Goal: Task Accomplishment & Management: Use online tool/utility

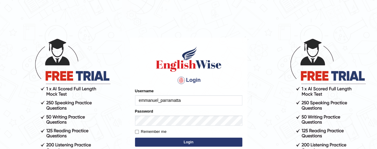
type input "emmanuel_parramatta"
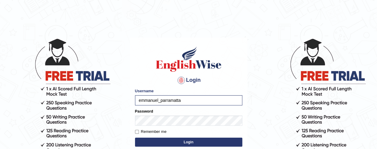
click at [137, 129] on label "Remember me" at bounding box center [151, 132] width 32 height 6
click at [137, 130] on input "Remember me" at bounding box center [137, 132] width 4 height 4
checkbox input "true"
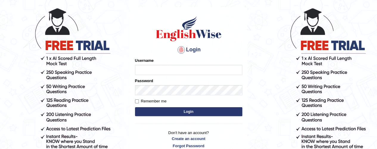
scroll to position [33, 0]
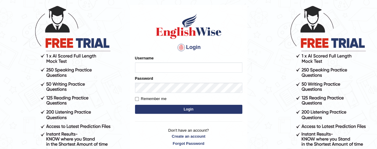
click at [155, 62] on div "Username" at bounding box center [188, 63] width 107 height 17
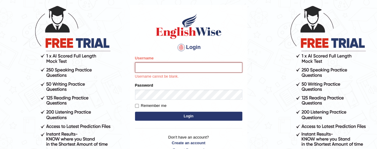
click at [144, 64] on input "Username" at bounding box center [188, 67] width 107 height 10
type input "emmanuel_parramatta"
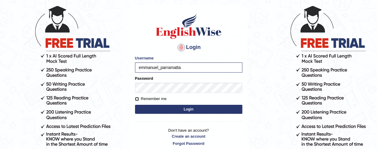
click at [137, 100] on input "Remember me" at bounding box center [137, 99] width 4 height 4
checkbox input "true"
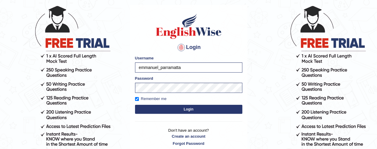
click at [192, 108] on button "Login" at bounding box center [188, 109] width 107 height 9
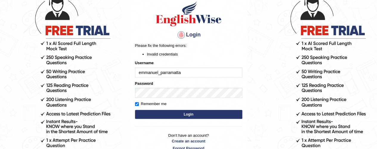
scroll to position [53, 0]
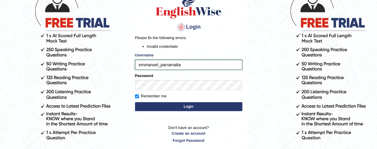
click at [183, 67] on input "emmanuel_parramatta" at bounding box center [188, 65] width 107 height 10
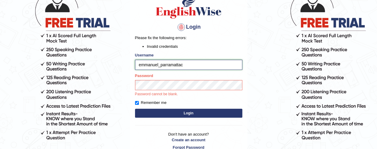
type input "emmanuel_parramatta"
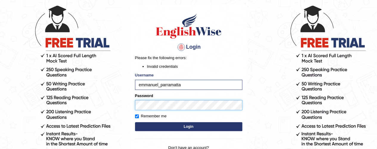
scroll to position [33, 0]
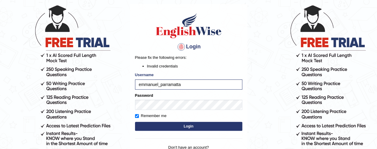
click at [195, 125] on button "Login" at bounding box center [188, 126] width 107 height 9
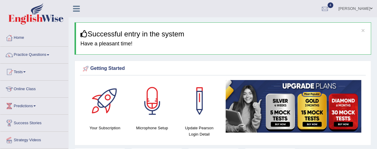
click at [105, 128] on h4 "Your Subscription" at bounding box center [104, 128] width 41 height 6
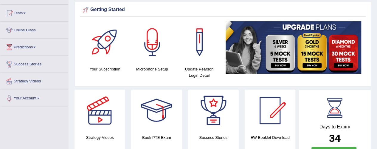
scroll to position [82, 0]
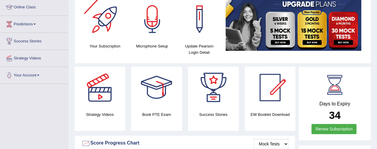
click at [111, 33] on div at bounding box center [105, 19] width 42 height 42
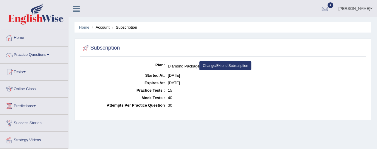
drag, startPoint x: 377, startPoint y: 25, endPoint x: 284, endPoint y: 35, distance: 93.3
click at [375, 0] on html "Toggle navigation Home Practice Questions Speaking Practice Read Aloud Repeat S…" at bounding box center [188, 74] width 377 height 149
click at [19, 41] on link "Home" at bounding box center [34, 37] width 68 height 15
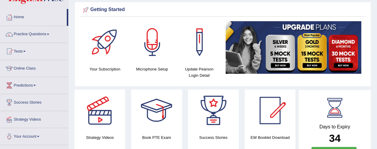
scroll to position [22, 0]
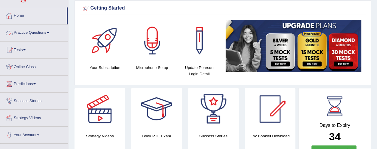
click at [38, 32] on link "Practice Questions" at bounding box center [34, 31] width 68 height 15
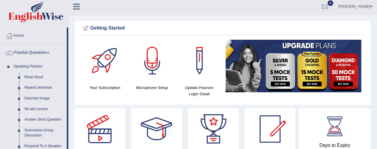
scroll to position [0, 0]
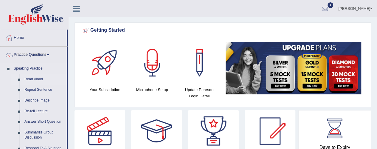
click at [32, 80] on link "Read Aloud" at bounding box center [44, 79] width 45 height 11
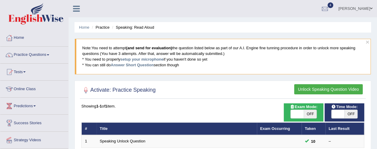
click at [328, 89] on button "Unlock Speaking Question Video" at bounding box center [328, 89] width 69 height 10
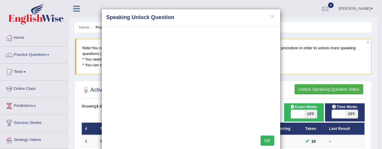
click at [263, 138] on button "OK" at bounding box center [267, 140] width 14 height 10
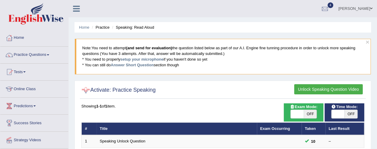
click at [85, 89] on div at bounding box center [85, 90] width 9 height 9
click at [87, 90] on div at bounding box center [85, 90] width 9 height 9
click at [142, 59] on link "setup your microphone" at bounding box center [142, 59] width 43 height 4
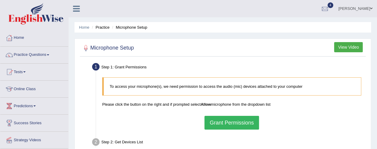
click at [237, 121] on button "Grant Permissions" at bounding box center [232, 123] width 54 height 14
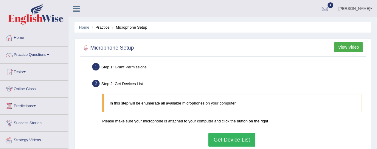
click at [230, 137] on button "Get Device List" at bounding box center [232, 140] width 47 height 14
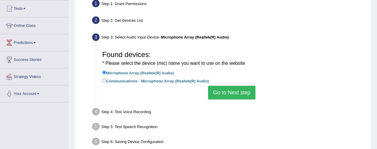
scroll to position [89, 0]
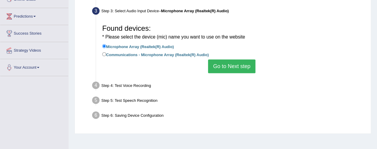
click at [227, 68] on button "Go to Next step" at bounding box center [231, 66] width 47 height 14
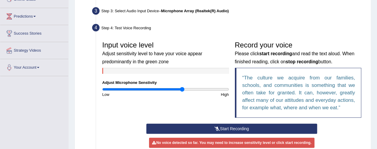
drag, startPoint x: 166, startPoint y: 89, endPoint x: 183, endPoint y: 90, distance: 16.1
click at [183, 90] on input "range" at bounding box center [165, 89] width 127 height 5
drag, startPoint x: 183, startPoint y: 89, endPoint x: 192, endPoint y: 89, distance: 8.7
click at [192, 89] on input "range" at bounding box center [165, 89] width 127 height 5
drag, startPoint x: 193, startPoint y: 89, endPoint x: 201, endPoint y: 90, distance: 7.8
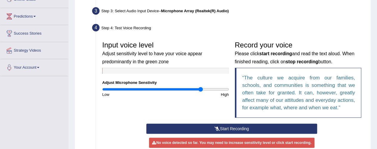
click at [201, 90] on input "range" at bounding box center [165, 89] width 127 height 5
drag, startPoint x: 201, startPoint y: 88, endPoint x: 207, endPoint y: 89, distance: 6.3
click at [207, 89] on input "range" at bounding box center [165, 89] width 127 height 5
drag, startPoint x: 206, startPoint y: 89, endPoint x: 212, endPoint y: 89, distance: 5.4
click at [212, 89] on input "range" at bounding box center [165, 89] width 127 height 5
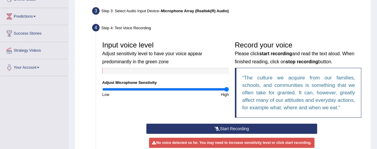
drag, startPoint x: 214, startPoint y: 88, endPoint x: 228, endPoint y: 93, distance: 15.1
click at [228, 92] on input "range" at bounding box center [165, 89] width 127 height 5
drag, startPoint x: 229, startPoint y: 88, endPoint x: 206, endPoint y: 93, distance: 22.6
click at [206, 92] on input "range" at bounding box center [165, 89] width 127 height 5
drag, startPoint x: 207, startPoint y: 89, endPoint x: 202, endPoint y: 91, distance: 4.7
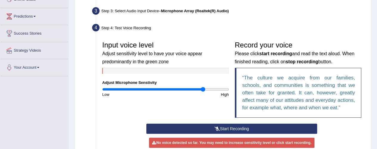
click at [203, 91] on input "range" at bounding box center [165, 89] width 127 height 5
click at [227, 129] on button "Start Recording" at bounding box center [231, 129] width 171 height 10
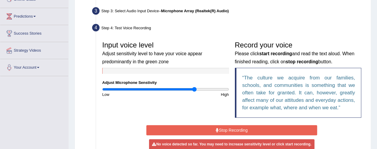
drag, startPoint x: 205, startPoint y: 89, endPoint x: 195, endPoint y: 92, distance: 10.8
click at [195, 92] on input "range" at bounding box center [165, 89] width 127 height 5
drag, startPoint x: 195, startPoint y: 88, endPoint x: 190, endPoint y: 91, distance: 6.1
click at [190, 91] on input "range" at bounding box center [165, 89] width 127 height 5
drag, startPoint x: 190, startPoint y: 90, endPoint x: 194, endPoint y: 90, distance: 3.6
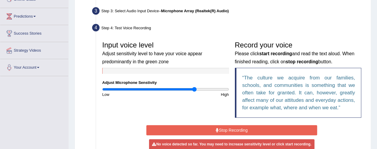
click at [194, 90] on input "range" at bounding box center [165, 89] width 127 height 5
drag, startPoint x: 195, startPoint y: 89, endPoint x: 191, endPoint y: 92, distance: 5.1
click at [191, 92] on input "range" at bounding box center [165, 89] width 127 height 5
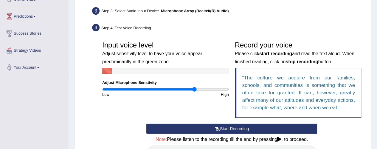
drag, startPoint x: 191, startPoint y: 89, endPoint x: 195, endPoint y: 90, distance: 4.5
type input "1.48"
click at [195, 90] on input "range" at bounding box center [165, 89] width 127 height 5
click at [230, 127] on button "Start Recording" at bounding box center [231, 129] width 171 height 10
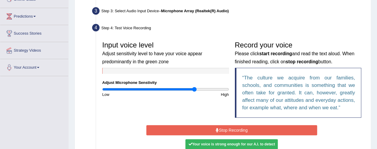
click at [217, 129] on icon at bounding box center [217, 130] width 3 height 4
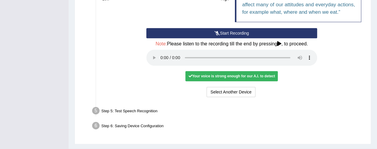
scroll to position [199, 0]
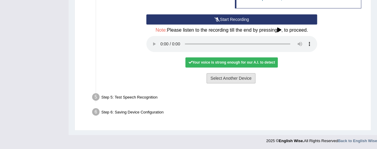
click at [226, 77] on button "Select Another Device" at bounding box center [231, 78] width 49 height 10
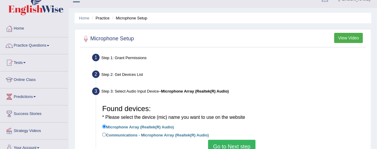
scroll to position [0, 0]
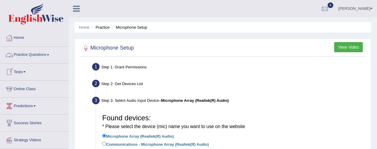
click at [37, 58] on link "Practice Questions" at bounding box center [34, 54] width 68 height 15
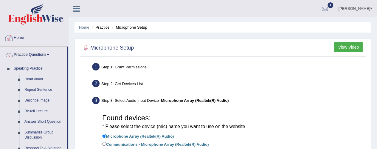
click at [90, 28] on li "Practice" at bounding box center [99, 27] width 19 height 6
click at [100, 28] on li "Practice" at bounding box center [99, 27] width 19 height 6
click at [102, 28] on li "Practice" at bounding box center [99, 27] width 19 height 6
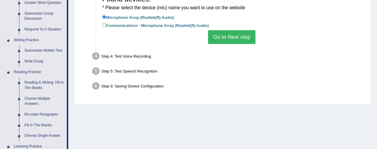
scroll to position [119, 0]
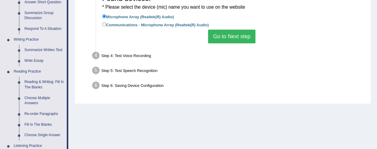
click at [227, 38] on button "Go to Next step" at bounding box center [231, 37] width 47 height 14
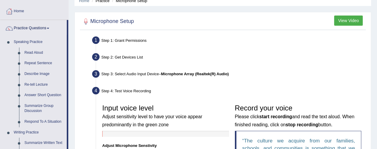
scroll to position [0, 0]
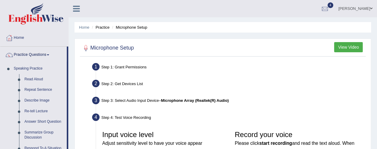
click at [350, 46] on button "View Video" at bounding box center [348, 47] width 29 height 10
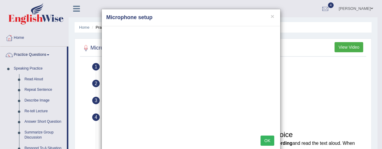
click at [264, 139] on button "OK" at bounding box center [267, 140] width 14 height 10
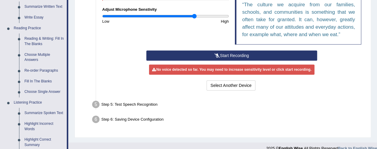
scroll to position [149, 0]
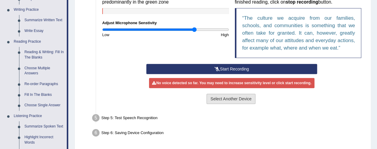
click at [232, 101] on button "Select Another Device" at bounding box center [231, 99] width 49 height 10
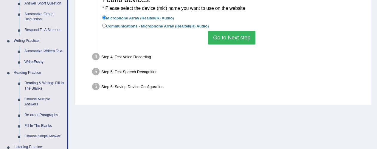
scroll to position [119, 0]
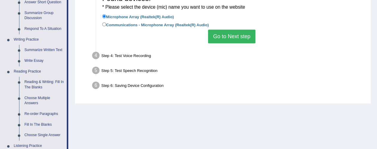
click at [234, 37] on button "Go to Next step" at bounding box center [231, 37] width 47 height 14
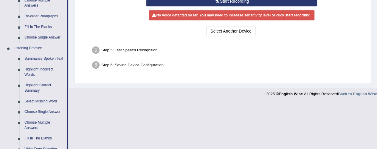
scroll to position [179, 0]
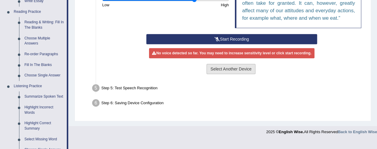
click at [227, 69] on button "Select Another Device" at bounding box center [231, 69] width 49 height 10
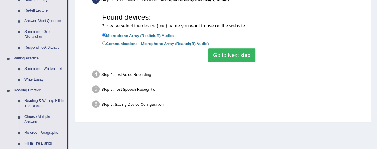
scroll to position [89, 0]
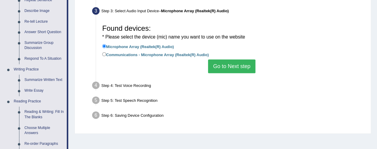
click at [230, 62] on button "Go to Next step" at bounding box center [231, 66] width 47 height 14
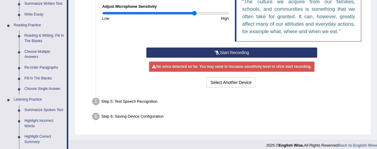
scroll to position [179, 0]
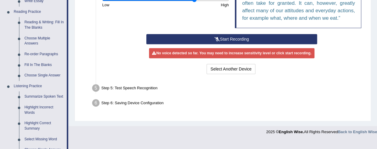
click at [222, 38] on button "Start Recording" at bounding box center [231, 39] width 171 height 10
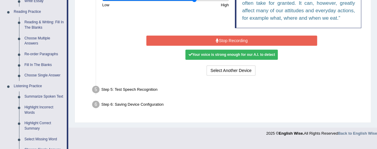
click at [229, 55] on div "Your voice is strong enough for our A.I. to detect" at bounding box center [232, 55] width 92 height 10
click at [222, 70] on button "Select Another Device" at bounding box center [231, 70] width 49 height 10
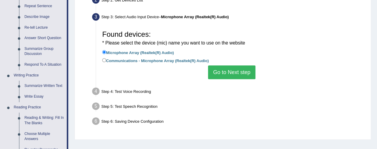
scroll to position [119, 0]
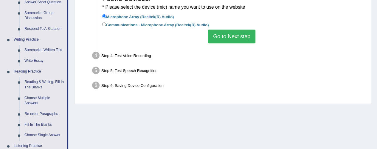
click at [102, 27] on label "Communications - Microphone Array (Realtek(R) Audio)" at bounding box center [155, 24] width 107 height 7
click at [102, 26] on input "Communications - Microphone Array (Realtek(R) Audio)" at bounding box center [104, 24] width 4 height 4
radio input "true"
click at [104, 18] on label "Microphone Array (Realtek(R) Audio)" at bounding box center [138, 16] width 72 height 7
click at [104, 18] on input "Microphone Array (Realtek(R) Audio)" at bounding box center [104, 16] width 4 height 4
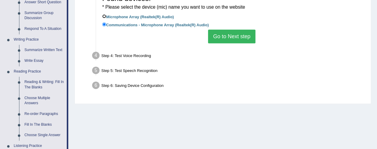
radio input "true"
click at [104, 25] on input "Communications - Microphone Array (Realtek(R) Audio)" at bounding box center [104, 24] width 4 height 4
radio input "true"
click at [97, 58] on li "Step 4: Test Voice Recording Input voice level Adjust sensitivity level to have…" at bounding box center [228, 56] width 271 height 13
click at [123, 54] on div "Step 4: Test Voice Recording" at bounding box center [228, 56] width 279 height 13
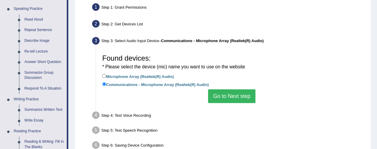
scroll to position [0, 0]
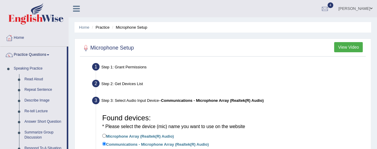
click at [129, 25] on li "Microphone Setup" at bounding box center [129, 27] width 37 height 6
click at [101, 26] on li "Practice" at bounding box center [99, 27] width 19 height 6
click at [86, 30] on li "Home" at bounding box center [84, 27] width 10 height 6
click at [83, 27] on link "Home" at bounding box center [84, 27] width 10 height 4
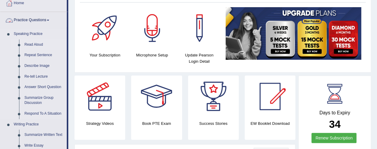
scroll to position [35, 0]
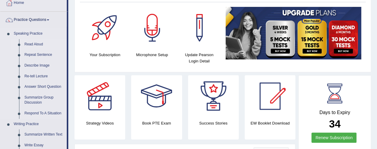
click at [39, 42] on link "Read Aloud" at bounding box center [44, 44] width 45 height 11
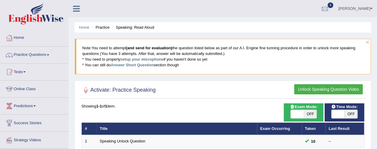
scroll to position [60, 0]
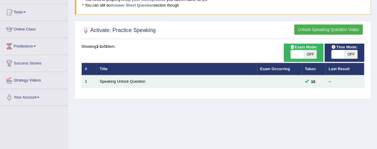
click at [306, 83] on span at bounding box center [307, 81] width 4 height 4
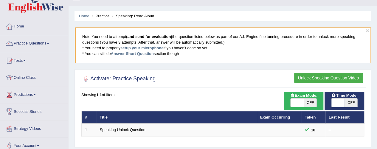
scroll to position [0, 0]
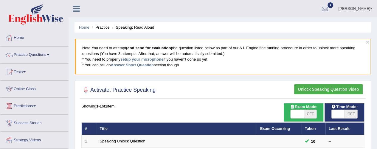
click at [320, 87] on button "Unlock Speaking Question Video" at bounding box center [328, 89] width 69 height 10
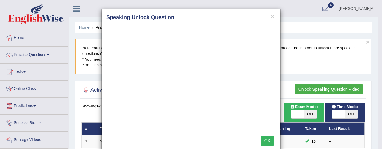
click at [265, 137] on button "OK" at bounding box center [267, 140] width 14 height 10
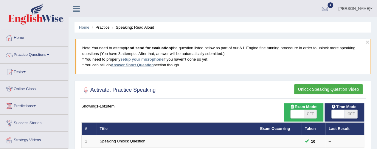
click at [143, 64] on link "Answer Short Question" at bounding box center [132, 65] width 43 height 4
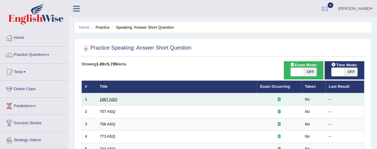
click at [107, 101] on link "1667 ASQ" at bounding box center [109, 99] width 18 height 4
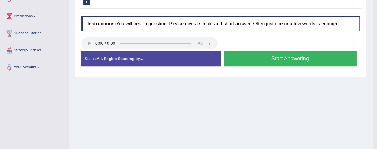
scroll to position [104, 0]
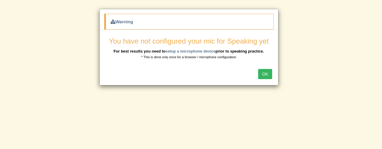
click at [265, 74] on button "OK" at bounding box center [265, 74] width 14 height 10
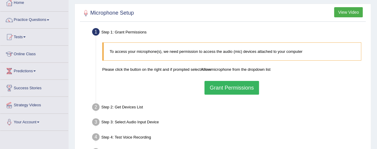
scroll to position [89, 0]
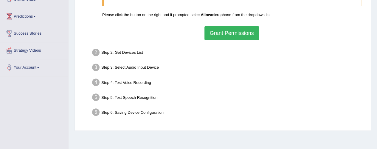
click at [226, 33] on button "Grant Permissions" at bounding box center [232, 33] width 54 height 14
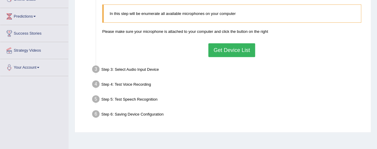
click at [226, 49] on button "Get Device List" at bounding box center [232, 50] width 47 height 14
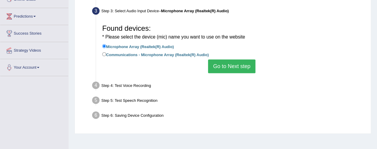
click at [226, 67] on button "Go to Next step" at bounding box center [231, 66] width 47 height 14
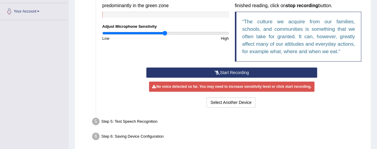
scroll to position [170, 0]
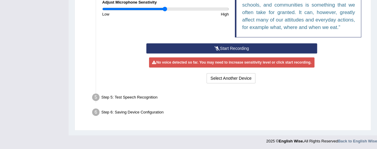
click at [221, 46] on button "Start Recording" at bounding box center [231, 48] width 171 height 10
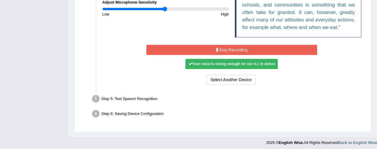
click at [230, 63] on div "Your voice is strong enough for our A.I. to detect" at bounding box center [232, 64] width 92 height 10
click at [226, 80] on button "Select Another Device" at bounding box center [231, 80] width 49 height 10
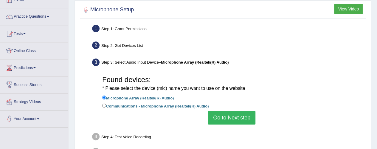
scroll to position [75, 0]
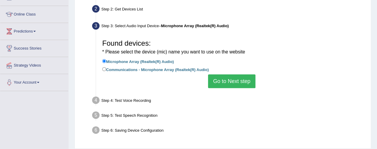
click at [123, 62] on label "Microphone Array (Realtek(R) Audio)" at bounding box center [138, 61] width 72 height 7
click at [106, 62] on input "Microphone Array (Realtek(R) Audio)" at bounding box center [104, 61] width 4 height 4
drag, startPoint x: 234, startPoint y: 83, endPoint x: 237, endPoint y: 87, distance: 4.5
click at [237, 87] on button "Go to Next step" at bounding box center [231, 81] width 47 height 14
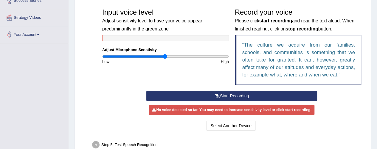
scroll to position [110, 0]
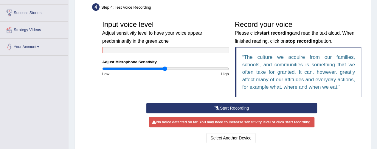
click at [229, 109] on button "Start Recording" at bounding box center [231, 108] width 171 height 10
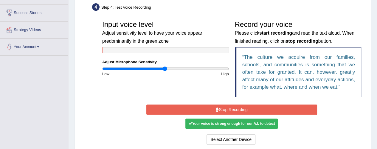
click at [217, 107] on icon at bounding box center [217, 109] width 3 height 4
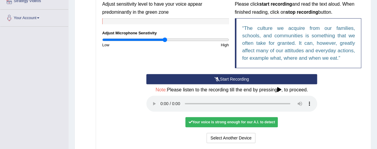
scroll to position [199, 0]
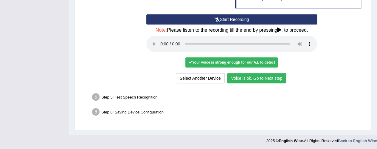
click at [260, 76] on button "Voice is ok. Go to Next step" at bounding box center [256, 78] width 59 height 10
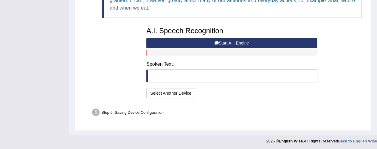
scroll to position [145, 0]
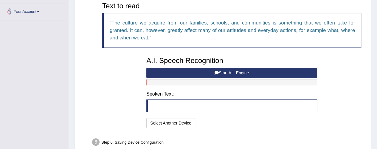
click at [155, 101] on blockquote at bounding box center [231, 105] width 171 height 13
click at [241, 72] on button "Start A.I. Engine" at bounding box center [231, 73] width 171 height 10
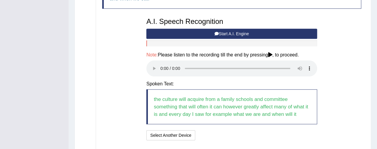
scroll to position [175, 0]
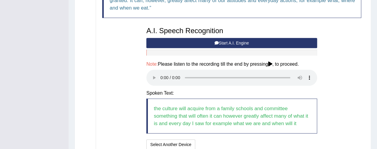
click at [221, 41] on button "Start A.I. Engine" at bounding box center [231, 43] width 171 height 10
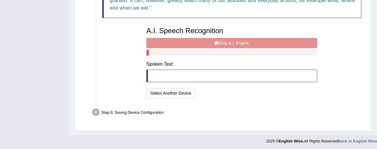
click at [221, 41] on div "A.I. Speech Recognition Start A.I. Engine Stop A.I. Engine Note: Please listen …" at bounding box center [231, 62] width 177 height 76
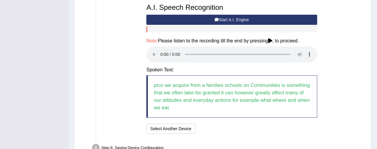
scroll to position [234, 0]
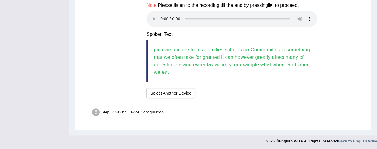
click at [208, 44] on blockquote "pico we acquire from a families schools on Communities is something that we oft…" at bounding box center [231, 61] width 171 height 42
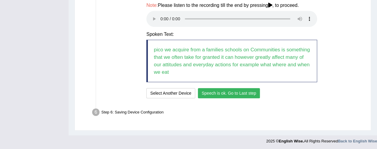
click at [221, 91] on button "Speech is ok. Go to Last step" at bounding box center [229, 93] width 62 height 10
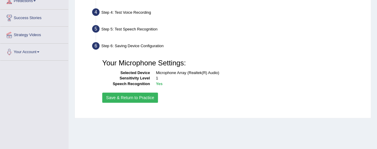
scroll to position [104, 0]
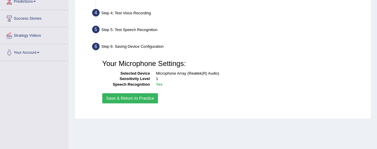
click at [134, 96] on button "Save & Return to Practice" at bounding box center [130, 98] width 56 height 10
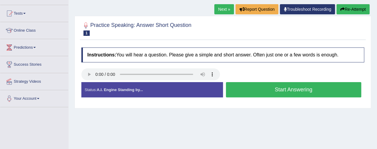
scroll to position [60, 0]
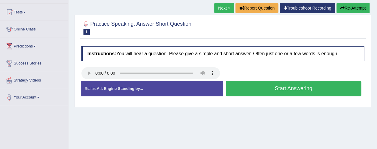
click at [281, 87] on button "Start Answering" at bounding box center [294, 88] width 136 height 15
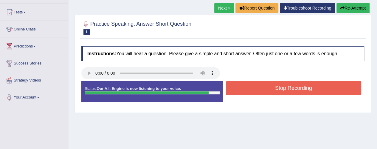
click at [285, 90] on button "Stop Recording" at bounding box center [294, 88] width 136 height 14
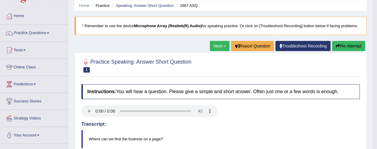
scroll to position [18, 0]
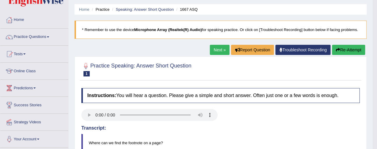
click at [293, 50] on link "Troubleshoot Recording" at bounding box center [303, 50] width 55 height 10
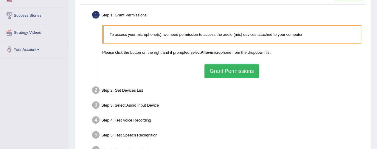
scroll to position [114, 0]
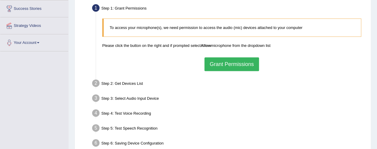
click at [246, 62] on button "Grant Permissions" at bounding box center [232, 64] width 54 height 14
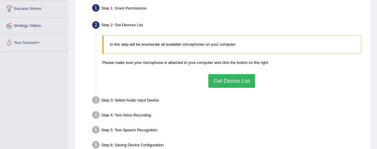
click at [239, 80] on button "Get Device List" at bounding box center [232, 81] width 47 height 14
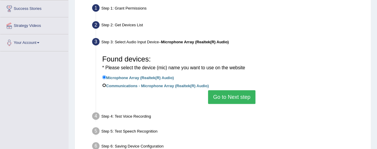
click at [103, 84] on input "Communications - Microphone Array (Realtek(R) Audio)" at bounding box center [104, 85] width 4 height 4
radio input "true"
click at [227, 96] on button "Go to Next step" at bounding box center [231, 97] width 47 height 14
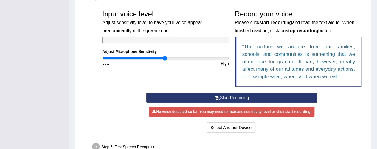
scroll to position [189, 0]
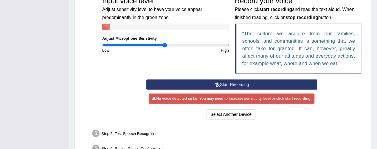
click at [234, 82] on button "Start Recording" at bounding box center [231, 84] width 171 height 10
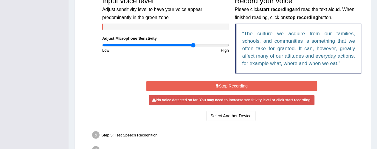
drag, startPoint x: 165, startPoint y: 43, endPoint x: 193, endPoint y: 49, distance: 28.7
click at [193, 47] on input "range" at bounding box center [165, 45] width 127 height 5
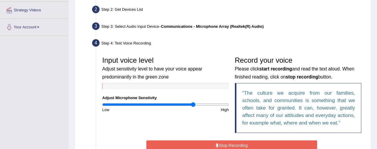
scroll to position [159, 0]
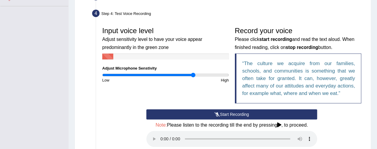
click at [226, 112] on button "Start Recording" at bounding box center [231, 114] width 171 height 10
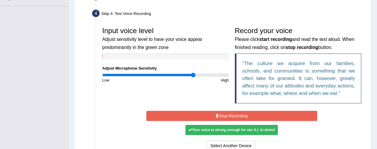
click at [248, 113] on button "Stop Recording" at bounding box center [231, 116] width 171 height 10
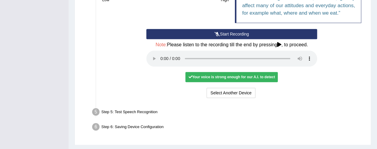
scroll to position [249, 0]
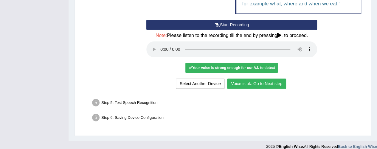
click at [245, 81] on button "Voice is ok. Go to Next step" at bounding box center [256, 83] width 59 height 10
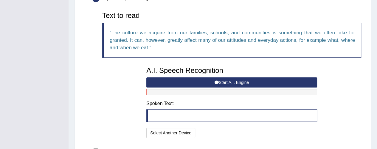
scroll to position [200, 0]
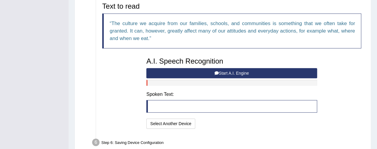
click at [225, 71] on button "Start A.I. Engine" at bounding box center [231, 73] width 171 height 10
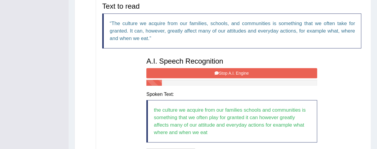
click at [220, 71] on button "Stop A.I. Engine" at bounding box center [231, 73] width 171 height 10
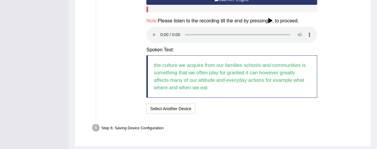
scroll to position [289, 0]
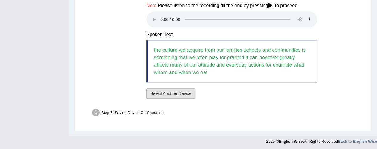
click at [163, 91] on button "Select Another Device" at bounding box center [170, 93] width 49 height 10
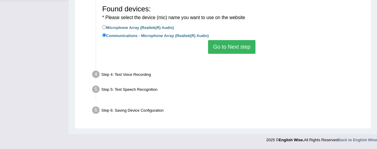
scroll to position [164, 0]
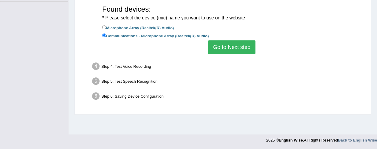
click at [241, 44] on button "Go to Next step" at bounding box center [231, 47] width 47 height 14
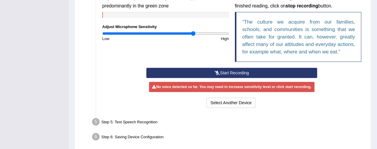
scroll to position [195, 0]
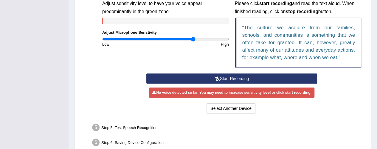
click at [242, 75] on button "Start Recording" at bounding box center [231, 78] width 171 height 10
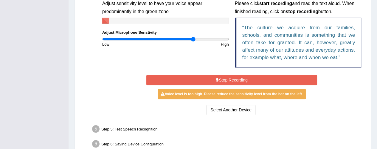
click at [241, 75] on button "Stop Recording" at bounding box center [231, 80] width 171 height 10
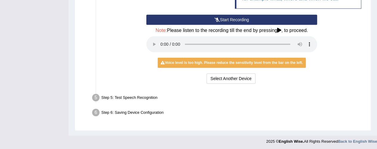
scroll to position [194, 0]
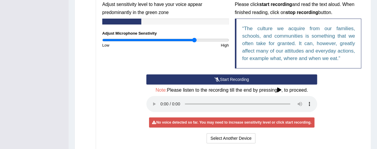
click at [195, 38] on input "range" at bounding box center [165, 40] width 127 height 5
drag, startPoint x: 195, startPoint y: 40, endPoint x: 191, endPoint y: 40, distance: 3.6
click at [191, 40] on input "range" at bounding box center [165, 40] width 127 height 5
click at [230, 76] on button "Start Recording" at bounding box center [231, 79] width 171 height 10
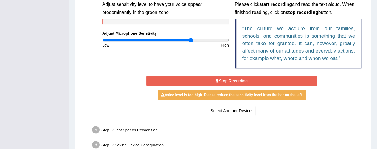
click at [237, 82] on button "Stop Recording" at bounding box center [231, 81] width 171 height 10
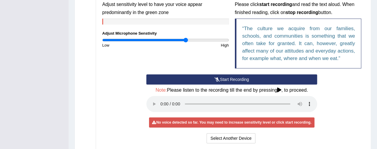
drag, startPoint x: 191, startPoint y: 40, endPoint x: 186, endPoint y: 40, distance: 5.1
click at [186, 40] on input "range" at bounding box center [165, 40] width 127 height 5
click at [228, 75] on button "Start Recording" at bounding box center [231, 79] width 171 height 10
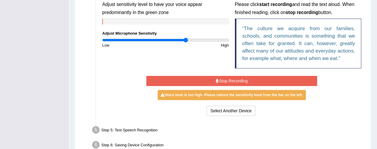
click at [232, 81] on button "Stop Recording" at bounding box center [231, 81] width 171 height 10
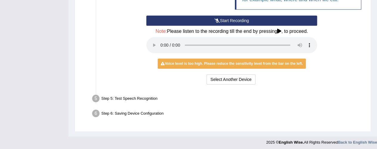
scroll to position [254, 0]
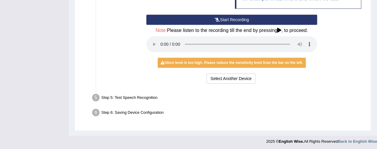
click at [204, 70] on div "Start Recording Stop Recording Note: Please listen to the recording till the en…" at bounding box center [231, 50] width 177 height 70
click at [206, 58] on div "Voice level is too high. Please reduce the sensitivity level from the bar on th…" at bounding box center [232, 63] width 148 height 10
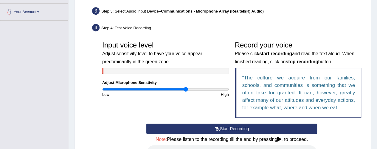
scroll to position [135, 0]
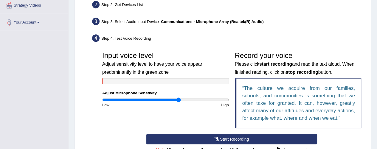
drag, startPoint x: 186, startPoint y: 98, endPoint x: 178, endPoint y: 99, distance: 8.5
click at [178, 99] on input "range" at bounding box center [165, 99] width 127 height 5
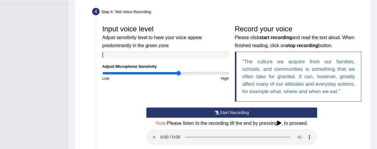
scroll to position [194, 0]
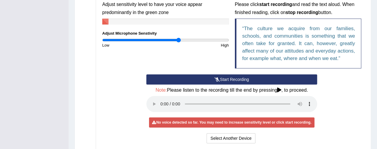
click at [230, 78] on button "Start Recording" at bounding box center [231, 79] width 171 height 10
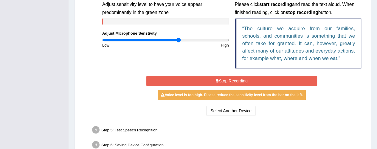
click at [185, 114] on div "Select Another Device Voice is ok. Go to Next step" at bounding box center [231, 112] width 171 height 12
click at [242, 79] on button "Stop Recording" at bounding box center [231, 81] width 171 height 10
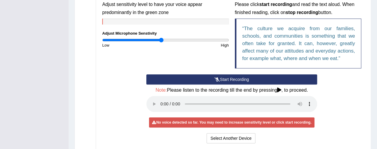
drag, startPoint x: 178, startPoint y: 38, endPoint x: 161, endPoint y: 43, distance: 17.9
click at [161, 42] on input "range" at bounding box center [165, 40] width 127 height 5
click at [230, 78] on button "Start Recording" at bounding box center [231, 79] width 171 height 10
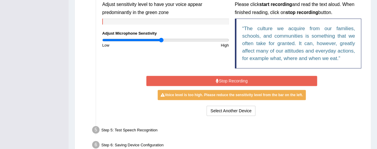
click at [208, 77] on button "Stop Recording" at bounding box center [231, 81] width 171 height 10
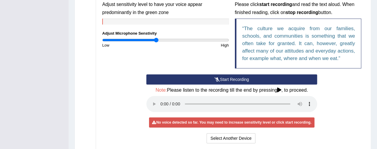
drag, startPoint x: 163, startPoint y: 40, endPoint x: 156, endPoint y: 41, distance: 7.0
type input "0.86"
click at [156, 41] on input "range" at bounding box center [165, 40] width 127 height 5
click at [229, 76] on button "Start Recording" at bounding box center [231, 79] width 171 height 10
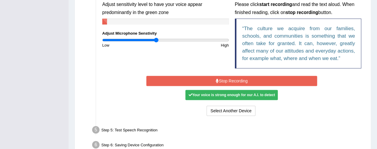
click at [240, 81] on button "Stop Recording" at bounding box center [231, 81] width 171 height 10
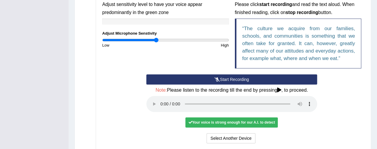
scroll to position [254, 0]
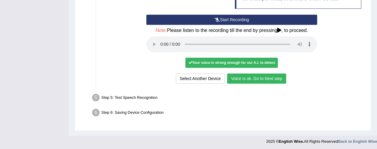
click at [245, 77] on button "Voice is ok. Go to Next step" at bounding box center [256, 78] width 59 height 10
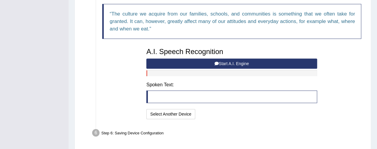
scroll to position [200, 0]
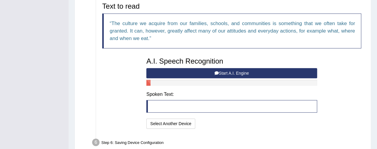
click at [227, 71] on button "Start A.I. Engine" at bounding box center [231, 73] width 171 height 10
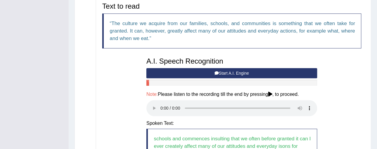
click at [219, 71] on button "Start A.I. Engine" at bounding box center [231, 73] width 171 height 10
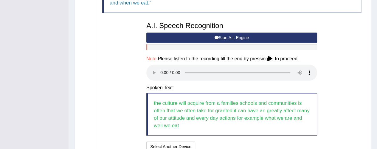
scroll to position [200, 0]
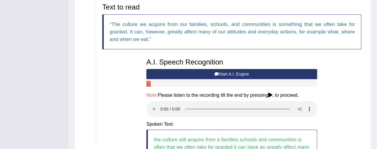
click at [193, 72] on button "Start A.I. Engine" at bounding box center [231, 74] width 171 height 10
click at [221, 72] on button "Start A.I. Engine" at bounding box center [231, 74] width 171 height 10
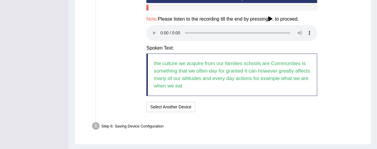
scroll to position [289, 0]
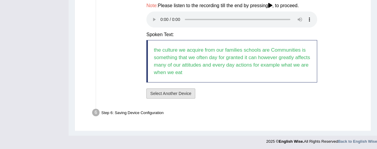
click at [178, 94] on button "Select Another Device" at bounding box center [170, 93] width 49 height 10
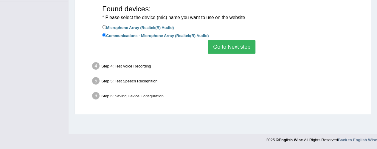
scroll to position [164, 0]
click at [240, 46] on button "Go to Next step" at bounding box center [231, 47] width 47 height 14
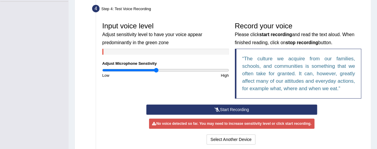
click at [231, 107] on button "Start Recording" at bounding box center [231, 109] width 171 height 10
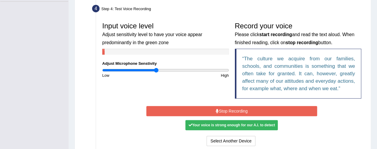
click at [230, 109] on button "Stop Recording" at bounding box center [231, 111] width 171 height 10
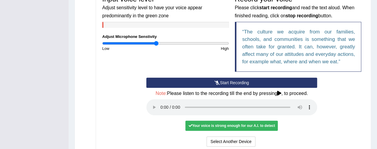
scroll to position [224, 0]
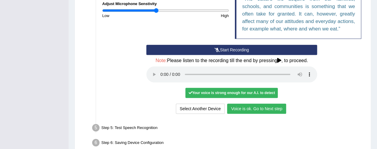
click at [249, 107] on button "Voice is ok. Go to Next step" at bounding box center [256, 109] width 59 height 10
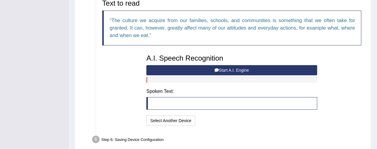
scroll to position [194, 0]
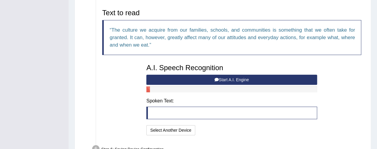
click at [235, 77] on button "Start A.I. Engine" at bounding box center [231, 80] width 171 height 10
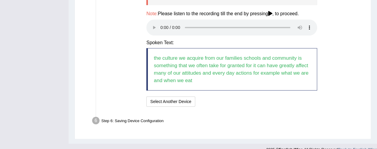
scroll to position [283, 0]
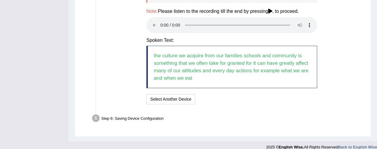
click at [204, 64] on blockquote "the culture we acquire from our families schools and community is something tha…" at bounding box center [231, 67] width 171 height 42
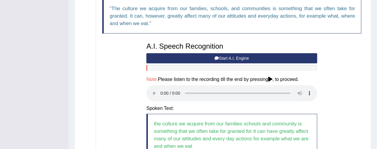
scroll to position [194, 0]
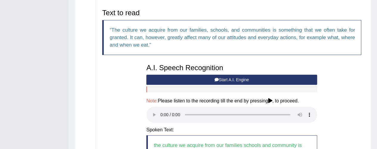
click at [233, 76] on button "Start A.I. Engine" at bounding box center [231, 80] width 171 height 10
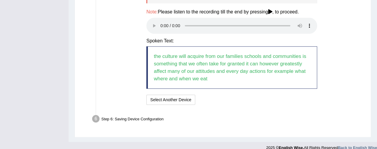
scroll to position [283, 0]
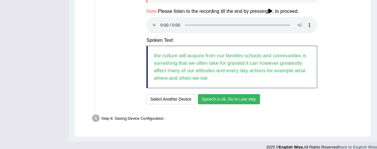
click at [237, 98] on button "Speech is ok. Go to Last step" at bounding box center [229, 99] width 62 height 10
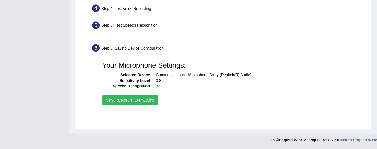
scroll to position [164, 0]
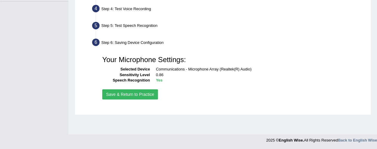
click at [128, 92] on button "Save & Return to Practice" at bounding box center [130, 94] width 56 height 10
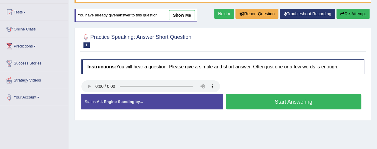
click at [287, 100] on button "Start Answering" at bounding box center [294, 101] width 136 height 15
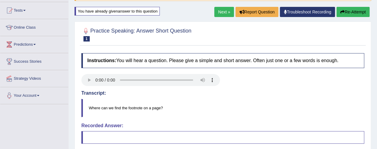
scroll to position [15, 0]
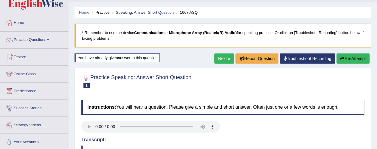
click at [355, 55] on button "Re-Attempt" at bounding box center [353, 58] width 33 height 10
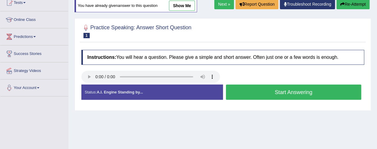
scroll to position [75, 0]
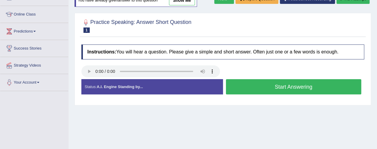
click at [291, 84] on button "Start Answering" at bounding box center [294, 86] width 136 height 15
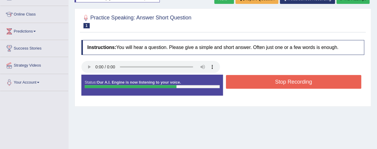
click at [294, 79] on button "Stop Recording" at bounding box center [294, 82] width 136 height 14
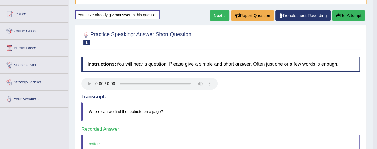
scroll to position [57, 0]
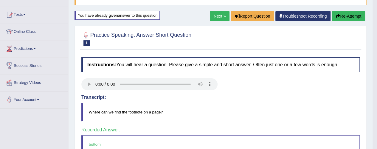
click at [218, 16] on link "Next »" at bounding box center [220, 16] width 20 height 10
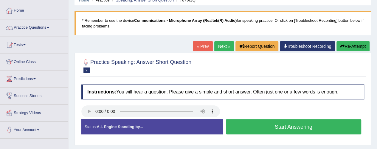
scroll to position [60, 0]
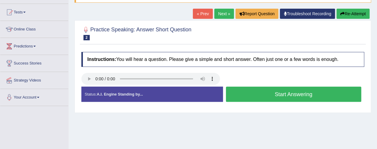
click at [285, 94] on button "Start Answering" at bounding box center [294, 94] width 136 height 15
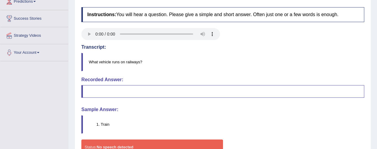
scroll to position [0, 0]
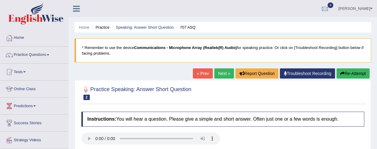
click at [350, 71] on button "Re-Attempt" at bounding box center [353, 73] width 33 height 10
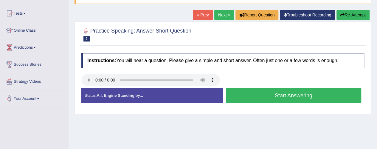
scroll to position [60, 0]
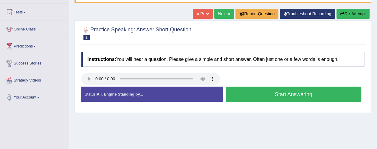
click at [284, 94] on button "Start Answering" at bounding box center [294, 94] width 136 height 15
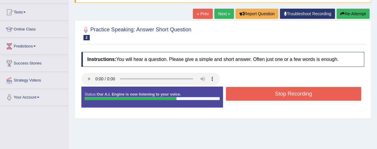
click at [290, 92] on button "Stop Recording" at bounding box center [294, 94] width 136 height 14
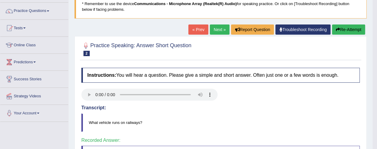
scroll to position [40, 0]
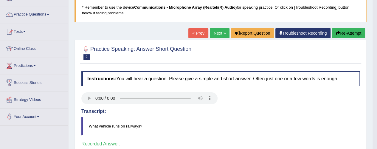
click at [215, 33] on link "Next »" at bounding box center [220, 33] width 20 height 10
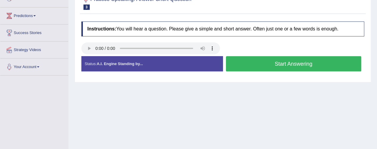
scroll to position [89, 0]
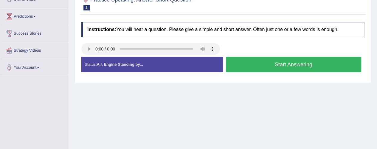
click at [278, 61] on button "Start Answering" at bounding box center [294, 64] width 136 height 15
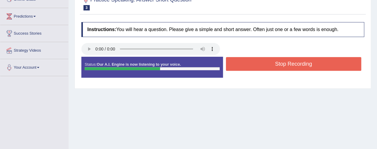
click at [283, 61] on button "Stop Recording" at bounding box center [294, 64] width 136 height 14
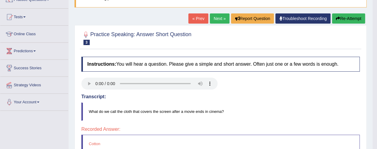
scroll to position [30, 0]
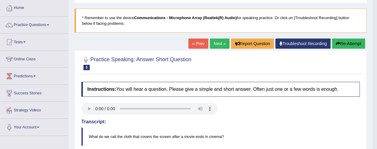
click at [215, 42] on link "Next »" at bounding box center [220, 43] width 20 height 10
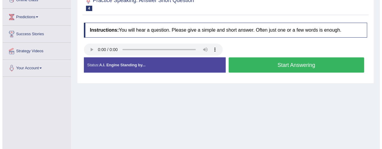
scroll to position [89, 0]
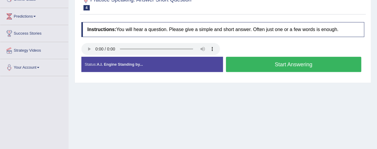
click at [291, 62] on button "Start Answering" at bounding box center [294, 64] width 136 height 15
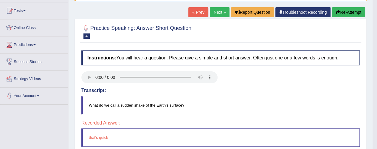
scroll to position [0, 0]
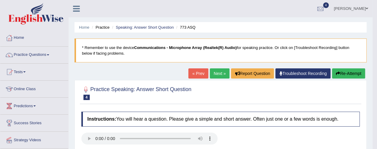
click at [347, 74] on button "Re-Attempt" at bounding box center [348, 73] width 33 height 10
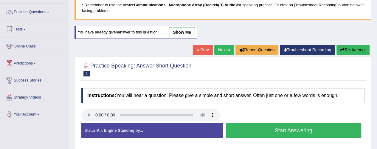
scroll to position [89, 0]
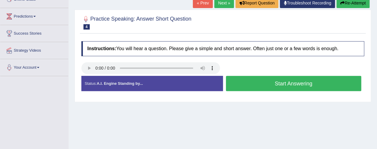
click at [283, 83] on button "Start Answering" at bounding box center [294, 83] width 136 height 15
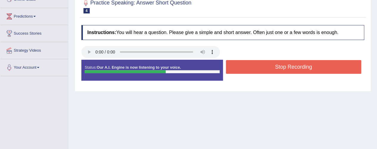
click at [295, 64] on button "Stop Recording" at bounding box center [294, 67] width 136 height 14
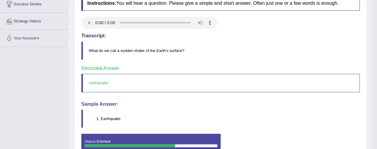
scroll to position [45, 0]
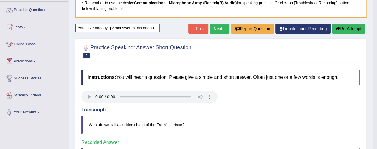
click at [218, 27] on link "Next »" at bounding box center [220, 29] width 20 height 10
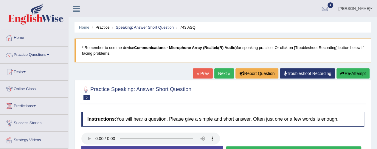
scroll to position [89, 0]
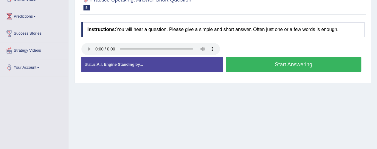
click at [286, 66] on button "Start Answering" at bounding box center [294, 64] width 136 height 15
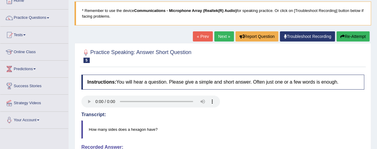
scroll to position [30, 0]
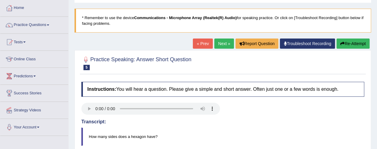
click at [351, 41] on button "Re-Attempt" at bounding box center [353, 43] width 33 height 10
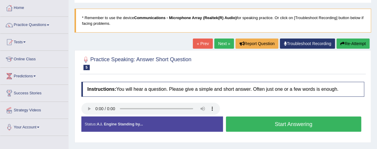
click at [283, 120] on button "Start Answering" at bounding box center [294, 123] width 136 height 15
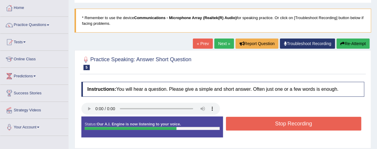
click at [278, 124] on button "Stop Recording" at bounding box center [294, 124] width 136 height 14
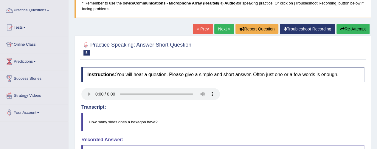
scroll to position [30, 0]
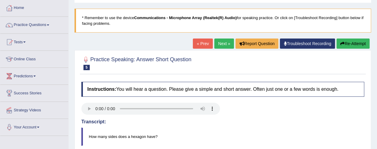
click at [359, 44] on button "Re-Attempt" at bounding box center [353, 43] width 33 height 10
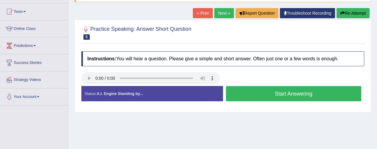
scroll to position [89, 0]
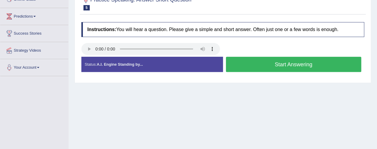
click at [289, 64] on button "Start Answering" at bounding box center [294, 64] width 136 height 15
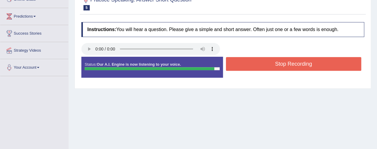
click at [288, 64] on button "Stop Recording" at bounding box center [294, 64] width 136 height 14
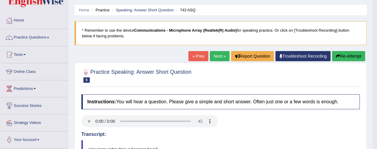
scroll to position [16, 0]
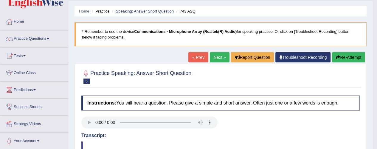
click at [219, 56] on link "Next »" at bounding box center [220, 57] width 20 height 10
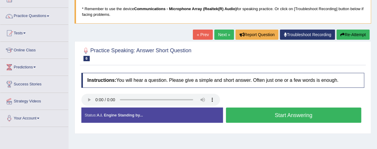
scroll to position [30, 0]
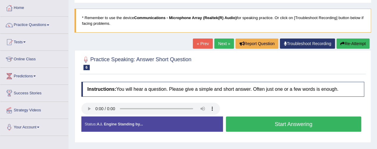
click at [283, 121] on button "Start Answering" at bounding box center [294, 123] width 136 height 15
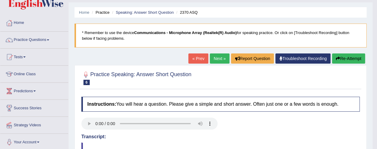
scroll to position [45, 0]
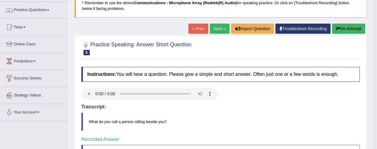
click at [219, 27] on link "Next »" at bounding box center [220, 29] width 20 height 10
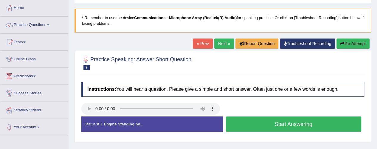
click at [283, 122] on button "Start Answering" at bounding box center [294, 123] width 136 height 15
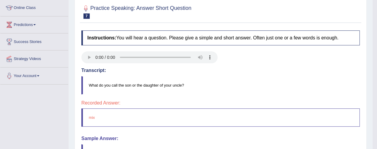
scroll to position [60, 0]
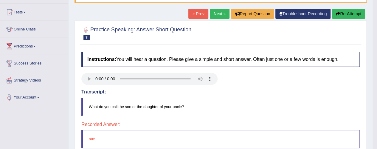
click at [338, 10] on button "Re-Attempt" at bounding box center [348, 14] width 33 height 10
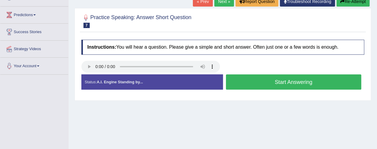
scroll to position [89, 0]
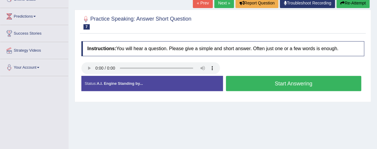
click at [297, 83] on button "Start Answering" at bounding box center [294, 83] width 136 height 15
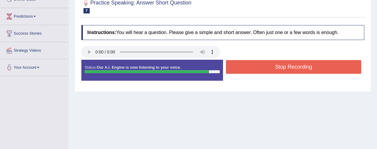
click at [291, 67] on button "Stop Recording" at bounding box center [294, 67] width 136 height 14
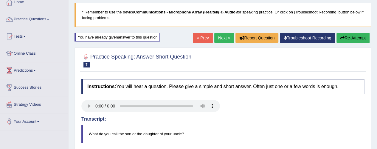
scroll to position [0, 0]
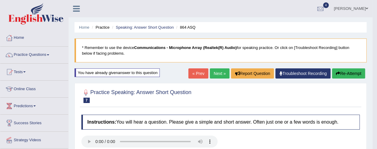
click at [218, 75] on link "Next »" at bounding box center [220, 73] width 20 height 10
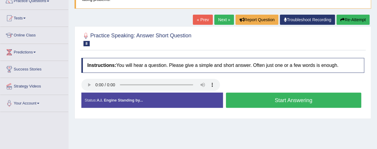
scroll to position [60, 0]
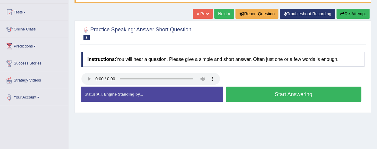
click at [277, 92] on button "Start Answering" at bounding box center [294, 94] width 136 height 15
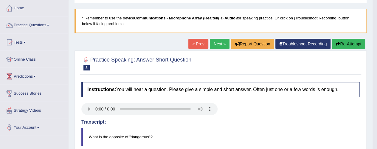
scroll to position [0, 0]
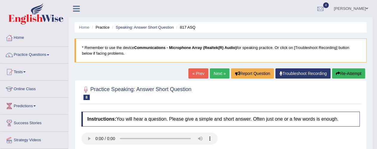
click at [342, 72] on button "Re-Attempt" at bounding box center [348, 73] width 33 height 10
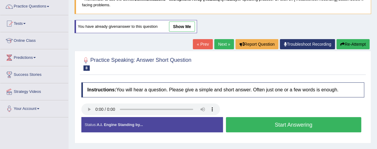
scroll to position [89, 0]
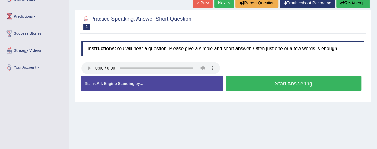
click at [292, 83] on button "Start Answering" at bounding box center [294, 83] width 136 height 15
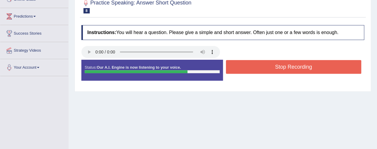
click at [319, 68] on button "Stop Recording" at bounding box center [294, 67] width 136 height 14
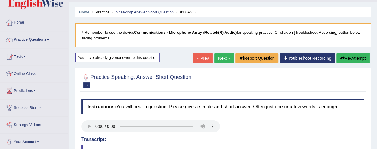
scroll to position [15, 0]
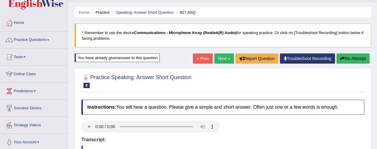
click at [347, 58] on button "Re-Attempt" at bounding box center [353, 58] width 33 height 10
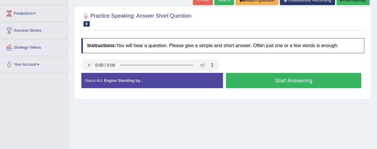
scroll to position [104, 0]
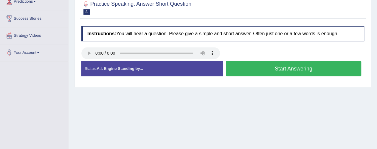
click at [279, 65] on button "Start Answering" at bounding box center [294, 68] width 136 height 15
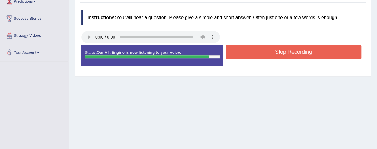
click at [288, 51] on button "Stop Recording" at bounding box center [294, 52] width 136 height 14
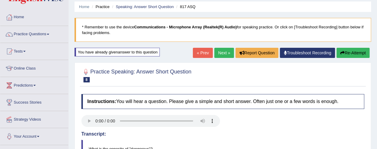
scroll to position [15, 0]
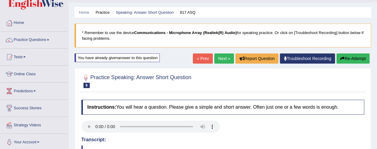
click at [354, 55] on button "Re-Attempt" at bounding box center [353, 58] width 33 height 10
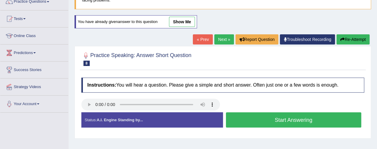
scroll to position [75, 0]
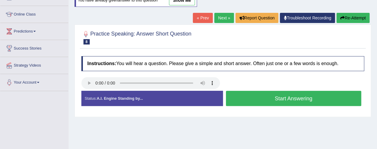
click at [269, 94] on button "Start Answering" at bounding box center [294, 98] width 136 height 15
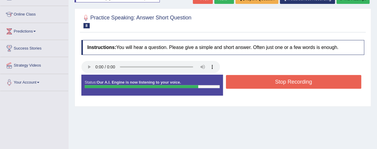
click at [288, 79] on button "Stop Recording" at bounding box center [294, 82] width 136 height 14
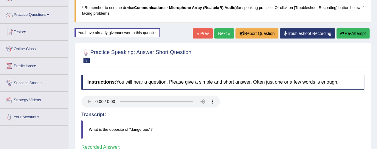
scroll to position [0, 0]
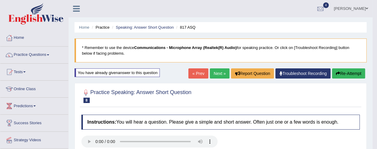
click at [215, 71] on link "Next »" at bounding box center [220, 73] width 20 height 10
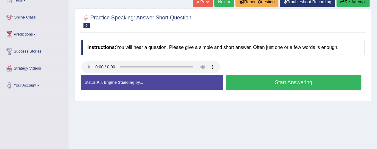
scroll to position [60, 0]
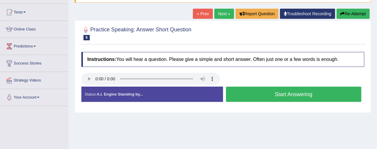
click at [283, 93] on button "Start Answering" at bounding box center [294, 94] width 136 height 15
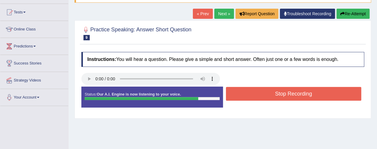
click at [290, 93] on button "Stop Recording" at bounding box center [294, 94] width 136 height 14
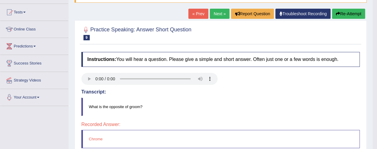
click at [347, 12] on button "Re-Attempt" at bounding box center [348, 14] width 33 height 10
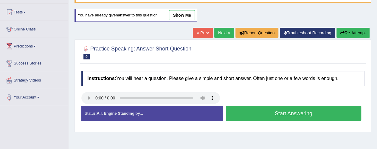
click at [294, 110] on button "Start Answering" at bounding box center [294, 113] width 136 height 15
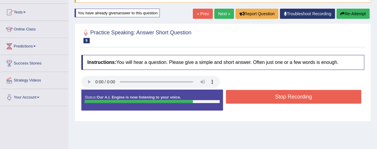
click at [300, 98] on button "Stop Recording" at bounding box center [294, 97] width 136 height 14
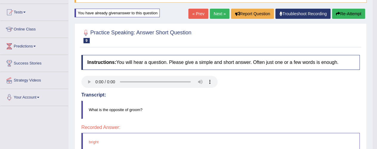
click at [347, 11] on button "Re-Attempt" at bounding box center [348, 14] width 33 height 10
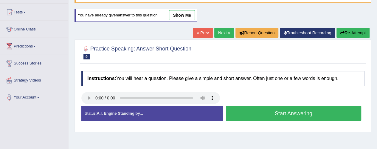
scroll to position [60, 0]
click at [280, 110] on button "Start Answering" at bounding box center [294, 113] width 136 height 15
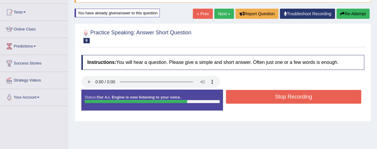
click at [286, 96] on button "Stop Recording" at bounding box center [294, 97] width 136 height 14
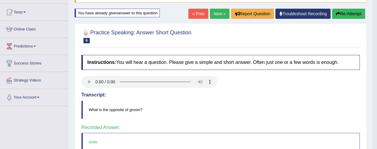
click at [219, 13] on link "Next »" at bounding box center [220, 14] width 20 height 10
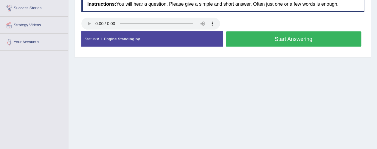
scroll to position [89, 0]
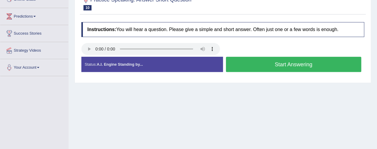
click at [285, 61] on button "Start Answering" at bounding box center [294, 64] width 136 height 15
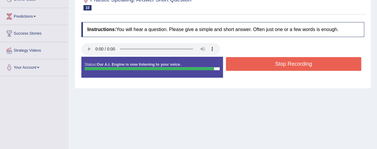
click at [291, 62] on button "Stop Recording" at bounding box center [294, 64] width 136 height 14
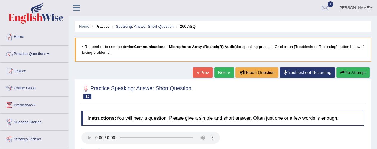
scroll to position [0, 0]
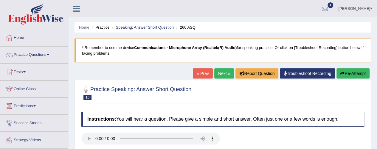
click at [348, 71] on button "Re-Attempt" at bounding box center [353, 73] width 33 height 10
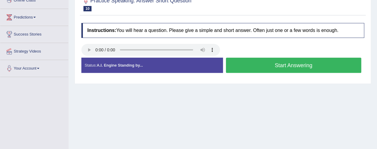
scroll to position [89, 0]
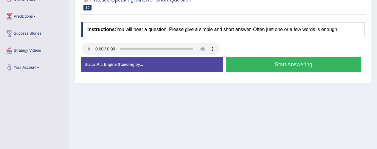
click at [307, 62] on button "Start Answering" at bounding box center [294, 64] width 136 height 15
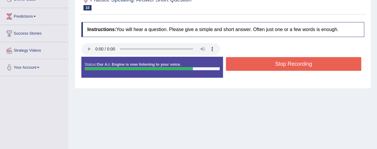
click at [285, 64] on button "Stop Recording" at bounding box center [294, 64] width 136 height 14
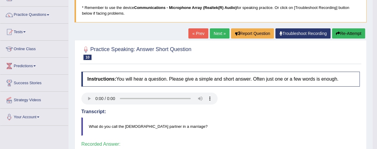
scroll to position [0, 0]
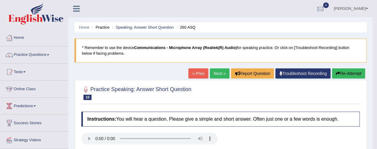
click at [222, 70] on link "Next »" at bounding box center [220, 73] width 20 height 10
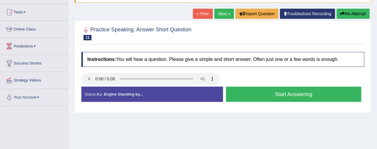
scroll to position [67, 0]
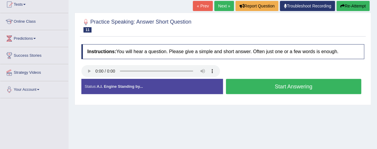
click at [297, 84] on button "Start Answering" at bounding box center [294, 86] width 136 height 15
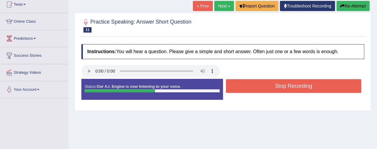
click at [297, 84] on button "Stop Recording" at bounding box center [294, 86] width 136 height 14
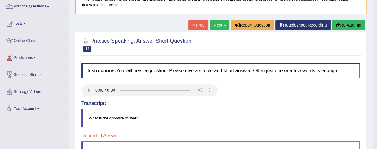
scroll to position [38, 0]
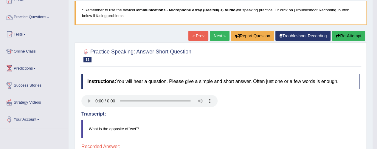
click at [353, 33] on button "Re-Attempt" at bounding box center [348, 36] width 33 height 10
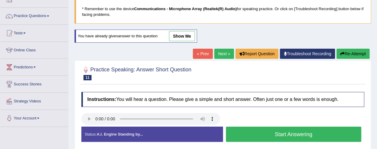
click at [273, 131] on button "Start Answering" at bounding box center [294, 133] width 136 height 15
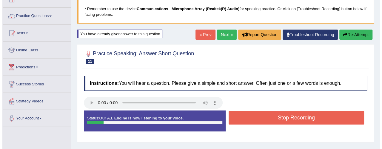
scroll to position [38, 0]
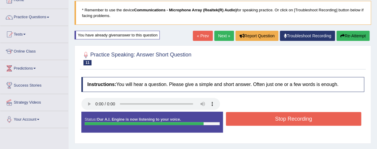
click at [311, 121] on button "Stop Recording" at bounding box center [294, 119] width 136 height 14
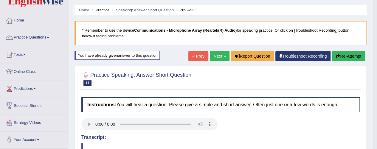
scroll to position [0, 0]
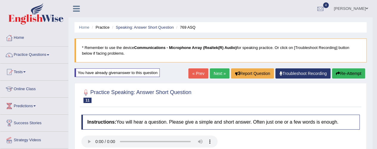
click at [217, 71] on link "Next »" at bounding box center [220, 73] width 20 height 10
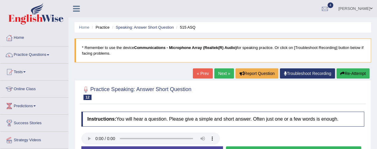
scroll to position [60, 0]
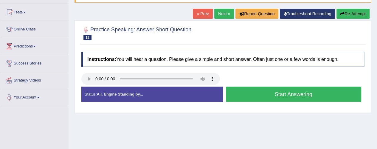
click at [225, 44] on div "Practice Speaking: Answer Short Question 12 515 ASQ" at bounding box center [223, 34] width 286 height 21
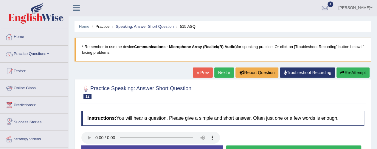
scroll to position [0, 0]
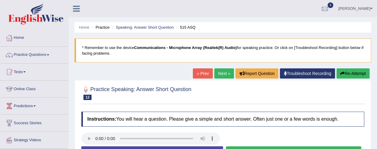
click at [26, 72] on span at bounding box center [24, 71] width 2 height 1
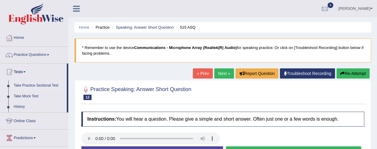
click at [14, 86] on link "Take Practice Sectional Test" at bounding box center [39, 85] width 56 height 11
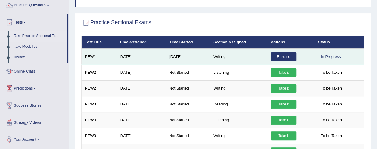
scroll to position [60, 0]
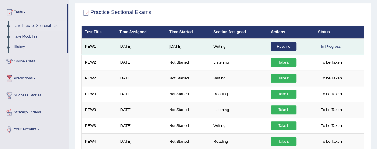
click at [281, 43] on link "Resume" at bounding box center [283, 46] width 25 height 9
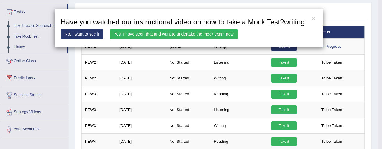
click at [83, 33] on link "No, I want to see it" at bounding box center [82, 34] width 42 height 10
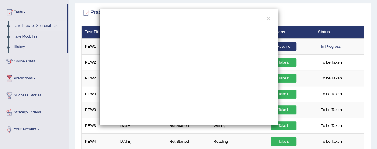
scroll to position [0, 0]
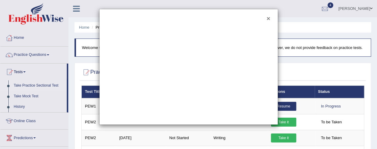
click at [269, 19] on button "×" at bounding box center [269, 18] width 4 height 6
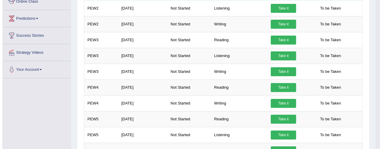
scroll to position [30, 0]
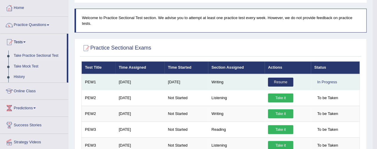
click at [280, 82] on link "Resume" at bounding box center [280, 82] width 25 height 9
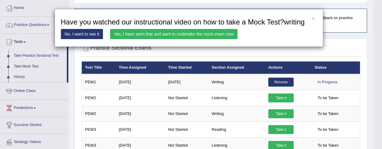
click at [144, 34] on link "Yes, I have seen that and want to undertake the mock exam now" at bounding box center [173, 34] width 127 height 10
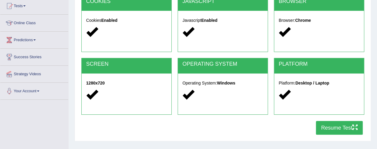
scroll to position [68, 0]
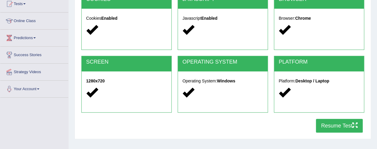
click at [338, 121] on button "Resume Test" at bounding box center [339, 126] width 47 height 14
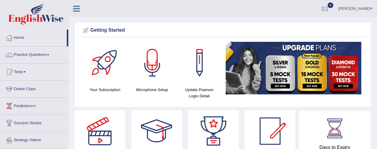
click at [328, 4] on span "4" at bounding box center [331, 5] width 6 height 6
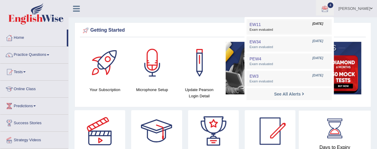
click at [257, 24] on span "EW11" at bounding box center [255, 24] width 11 height 5
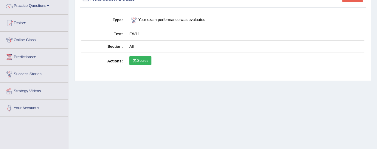
scroll to position [51, 0]
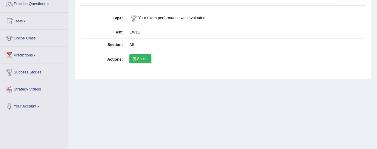
click at [143, 58] on link "Scores" at bounding box center [140, 58] width 22 height 9
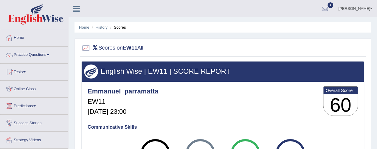
click at [24, 70] on link "Tests" at bounding box center [34, 71] width 68 height 15
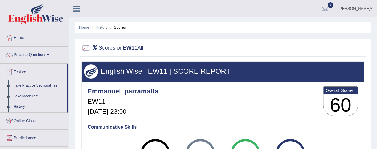
click at [66, 78] on link "Tests" at bounding box center [33, 71] width 67 height 15
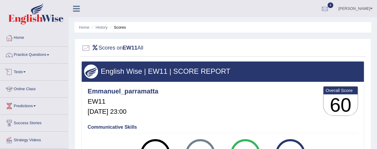
drag, startPoint x: 66, startPoint y: 78, endPoint x: 29, endPoint y: 71, distance: 37.5
click at [29, 71] on link "Tests" at bounding box center [34, 71] width 68 height 15
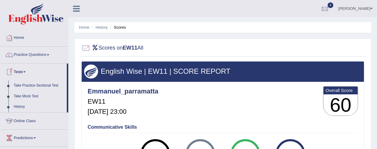
click at [29, 71] on link "Tests" at bounding box center [33, 71] width 67 height 15
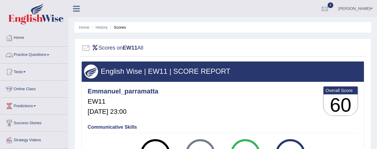
click at [49, 54] on span at bounding box center [48, 54] width 2 height 1
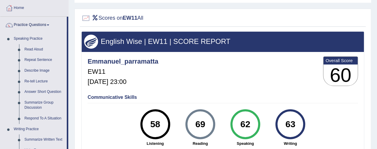
scroll to position [60, 0]
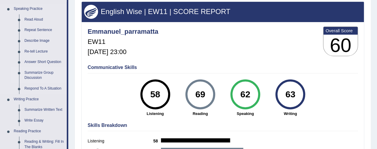
click at [34, 72] on link "Summarize Group Discussion" at bounding box center [44, 75] width 45 height 16
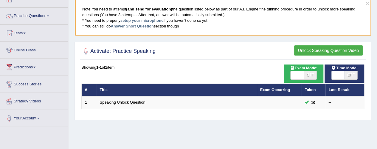
scroll to position [30, 0]
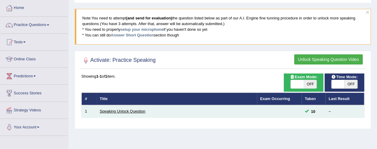
click at [123, 110] on link "Speaking Unlock Question" at bounding box center [123, 111] width 46 height 4
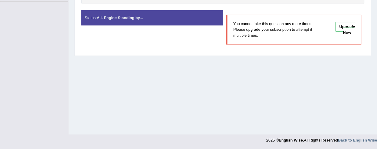
scroll to position [104, 0]
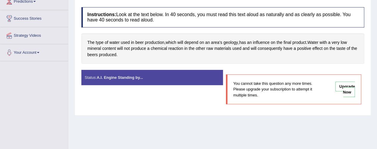
click at [131, 78] on strong "A.I. Engine Standing by..." at bounding box center [120, 77] width 46 height 4
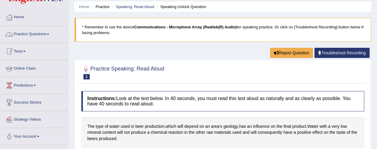
scroll to position [30, 0]
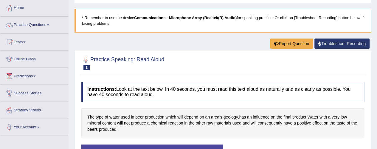
click at [26, 41] on span at bounding box center [24, 41] width 2 height 1
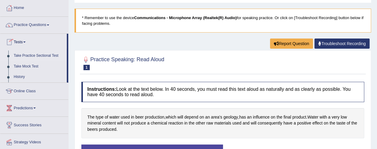
click at [18, 54] on link "Take Practice Sectional Test" at bounding box center [39, 55] width 56 height 11
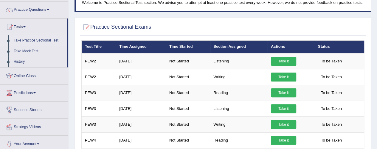
scroll to position [38, 0]
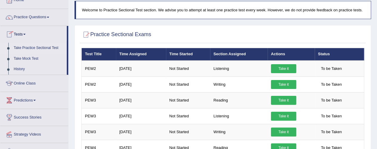
click at [27, 33] on link "Tests" at bounding box center [33, 33] width 67 height 15
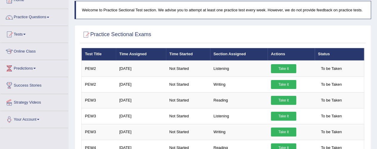
click at [27, 33] on link "Tests" at bounding box center [34, 33] width 68 height 15
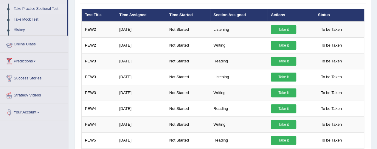
scroll to position [67, 0]
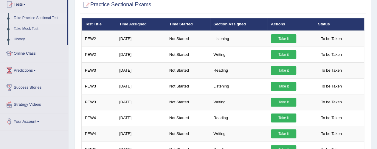
click at [12, 19] on link "Take Practice Sectional Test" at bounding box center [39, 18] width 56 height 11
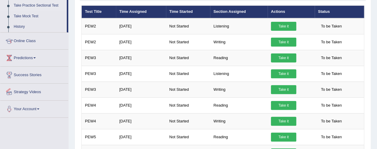
scroll to position [60, 0]
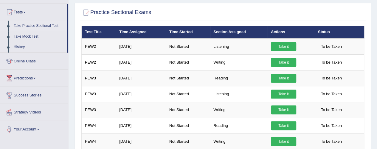
click at [41, 25] on link "Take Practice Sectional Test" at bounding box center [39, 26] width 56 height 11
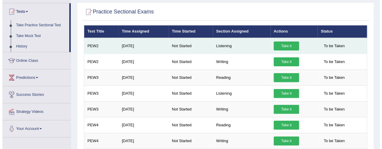
scroll to position [60, 0]
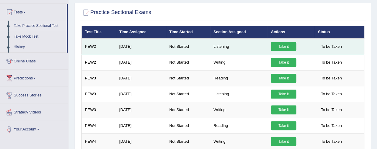
click at [285, 45] on link "Take it" at bounding box center [283, 46] width 25 height 9
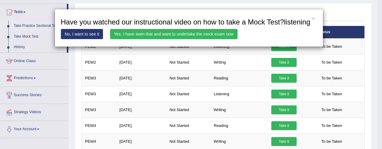
click at [139, 33] on link "Yes, I have seen that and want to undertake the mock exam now" at bounding box center [173, 34] width 127 height 10
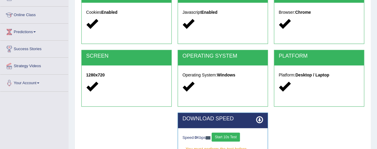
scroll to position [119, 0]
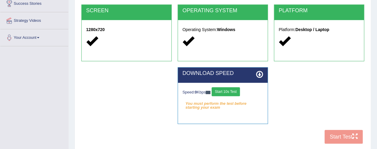
click at [232, 90] on button "Start 10s Test" at bounding box center [226, 91] width 28 height 9
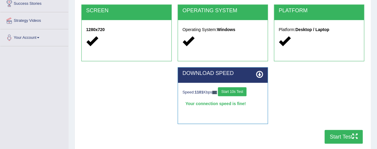
click at [339, 136] on button "Start Test" at bounding box center [344, 137] width 38 height 14
